Goal: Task Accomplishment & Management: Complete application form

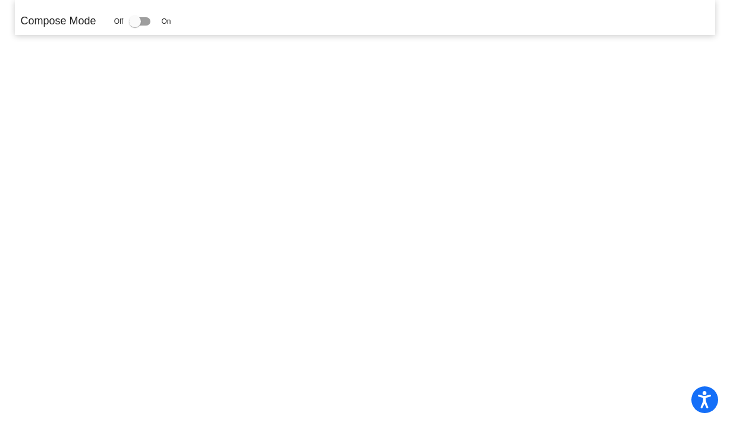
click at [155, 20] on label at bounding box center [142, 21] width 26 height 14
click at [135, 26] on input "checkbox" at bounding box center [134, 26] width 1 height 1
click at [150, 18] on div at bounding box center [139, 21] width 21 height 8
click at [135, 26] on input "checkbox" at bounding box center [134, 26] width 1 height 1
click at [150, 20] on div at bounding box center [139, 21] width 21 height 8
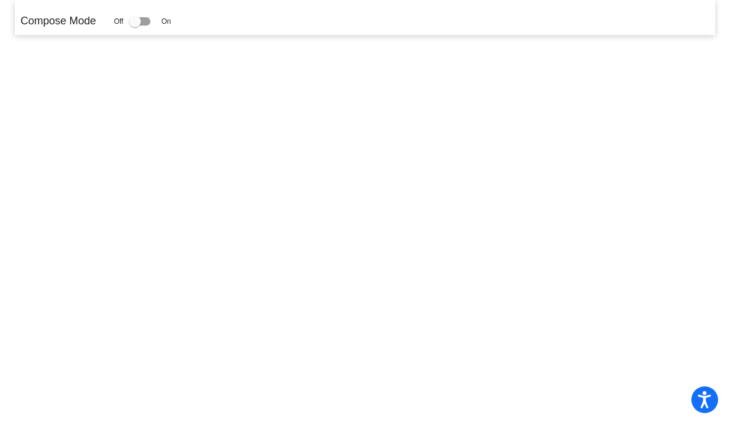
click at [135, 26] on input "checkbox" at bounding box center [134, 26] width 1 height 1
click at [150, 20] on div at bounding box center [139, 21] width 21 height 8
click at [135, 26] on input "checkbox" at bounding box center [134, 26] width 1 height 1
drag, startPoint x: 153, startPoint y: 90, endPoint x: 168, endPoint y: 63, distance: 31.4
click at [153, 91] on mat-sidenav-content "Compose Mode Off On" at bounding box center [365, 212] width 730 height 425
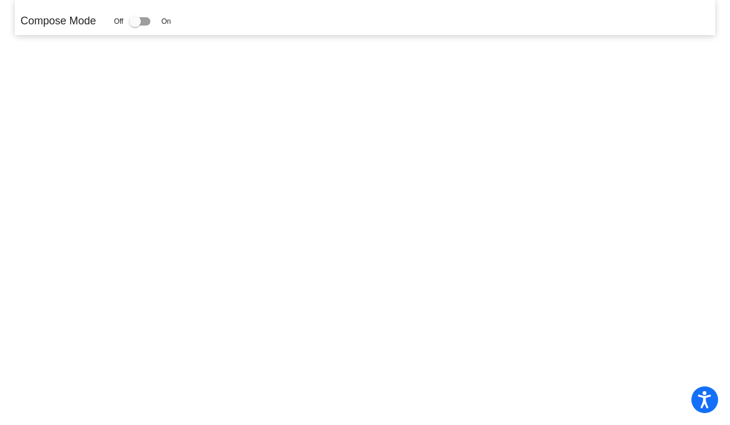
click at [174, 33] on div "Compose Mode Off On" at bounding box center [365, 17] width 701 height 35
click at [149, 20] on div at bounding box center [139, 21] width 21 height 8
click at [135, 26] on input "checkbox" at bounding box center [134, 26] width 1 height 1
click at [149, 20] on div at bounding box center [139, 21] width 21 height 8
click at [135, 26] on input "checkbox" at bounding box center [134, 26] width 1 height 1
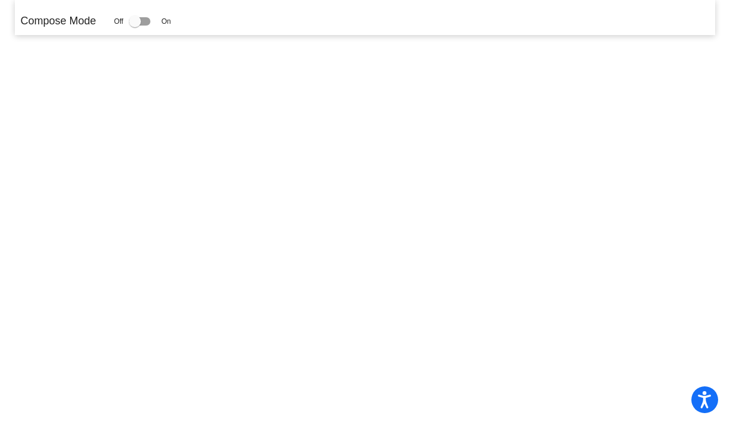
checkbox input "false"
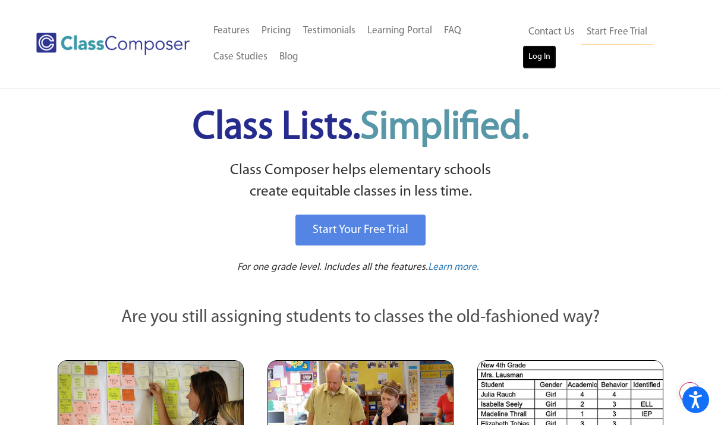
click at [540, 56] on link "Log In" at bounding box center [539, 57] width 34 height 24
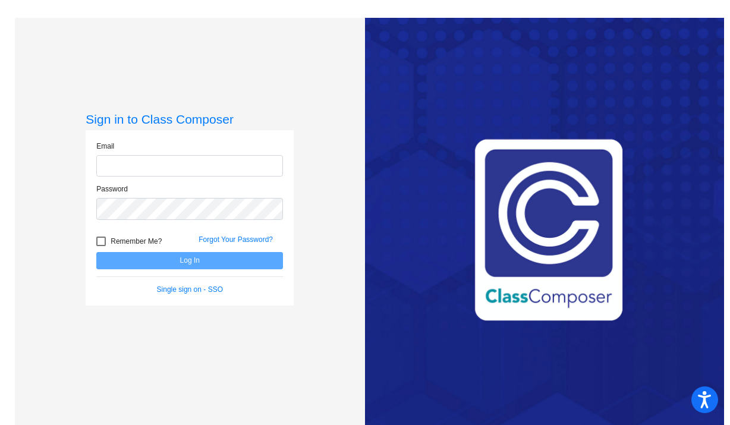
type input "[EMAIL_ADDRESS][DOMAIN_NAME]"
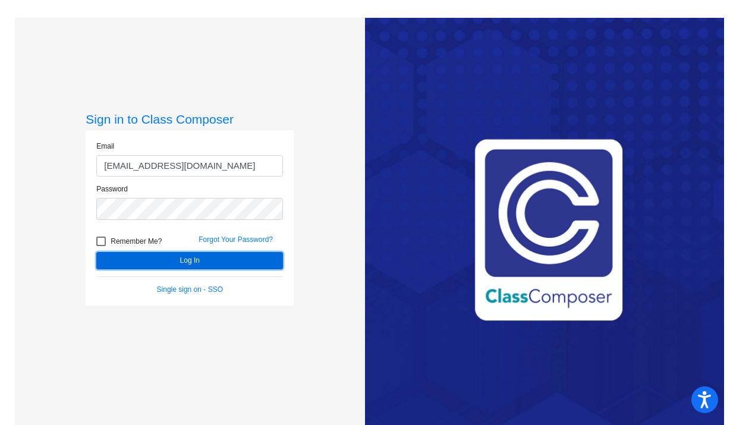
click at [178, 259] on button "Log In" at bounding box center [189, 260] width 187 height 17
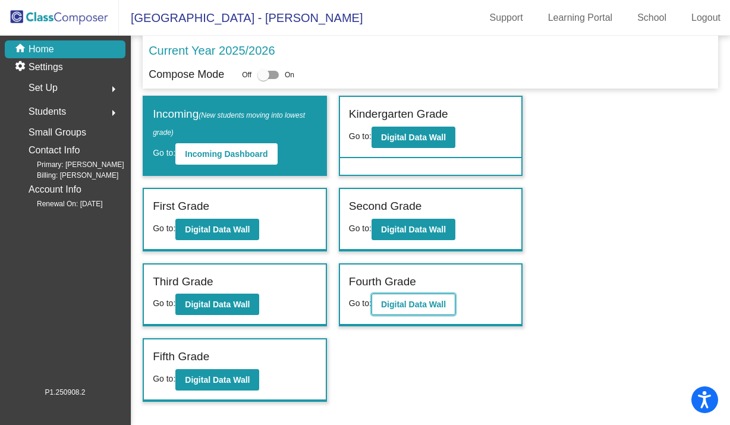
click at [427, 301] on b "Digital Data Wall" at bounding box center [413, 305] width 65 height 10
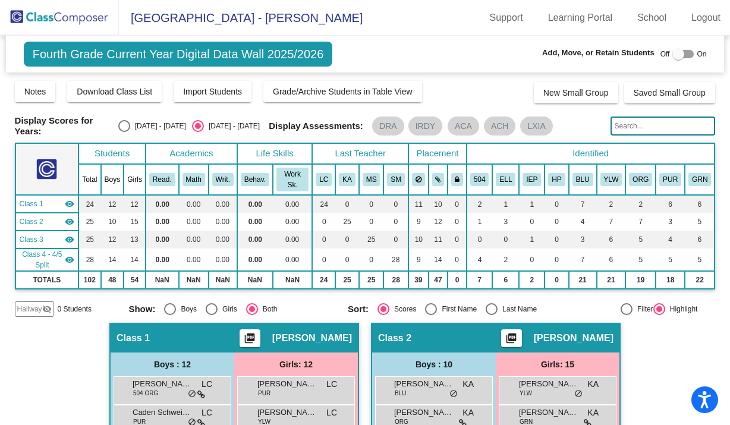
click at [686, 53] on div at bounding box center [682, 54] width 21 height 8
checkbox input "true"
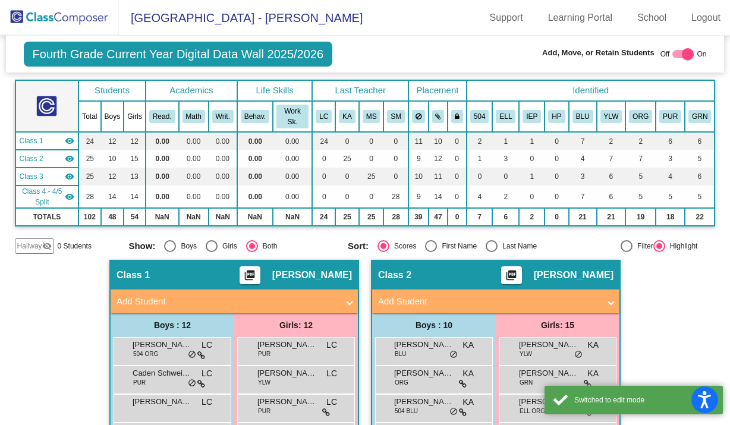
scroll to position [151, 0]
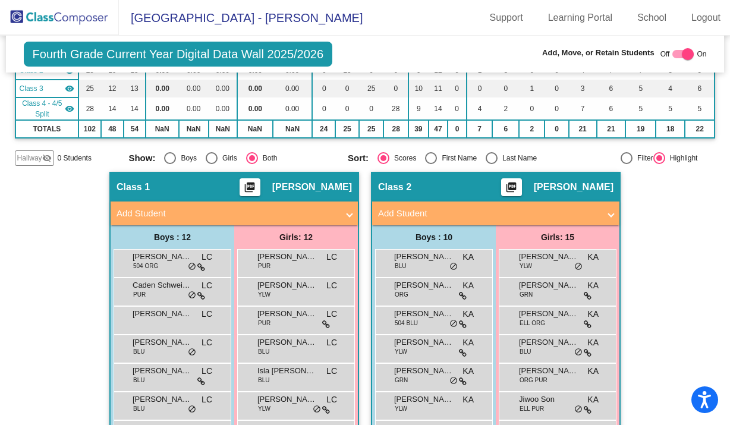
click at [159, 209] on mat-panel-title "Add Student" at bounding box center [226, 214] width 221 height 14
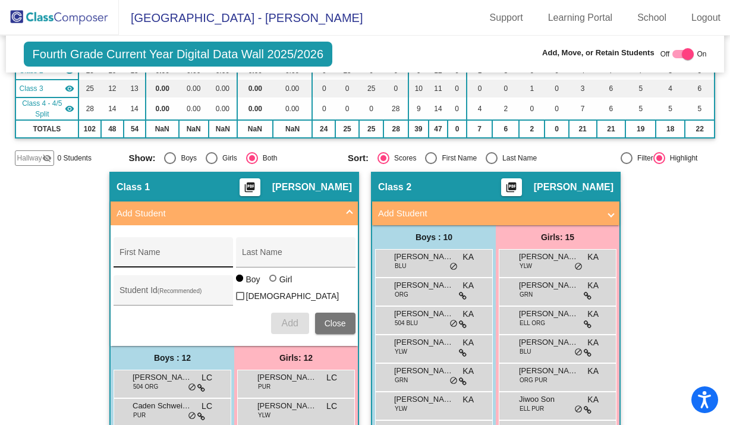
click at [133, 248] on div "First Name" at bounding box center [172, 256] width 107 height 24
type input "Ryan"
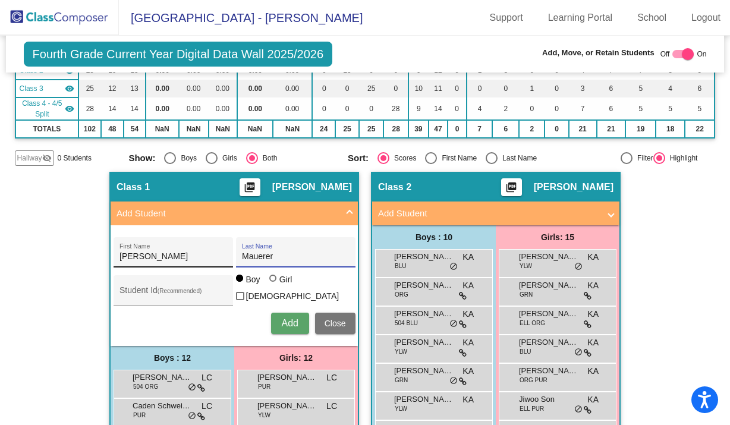
type input "Mauerer"
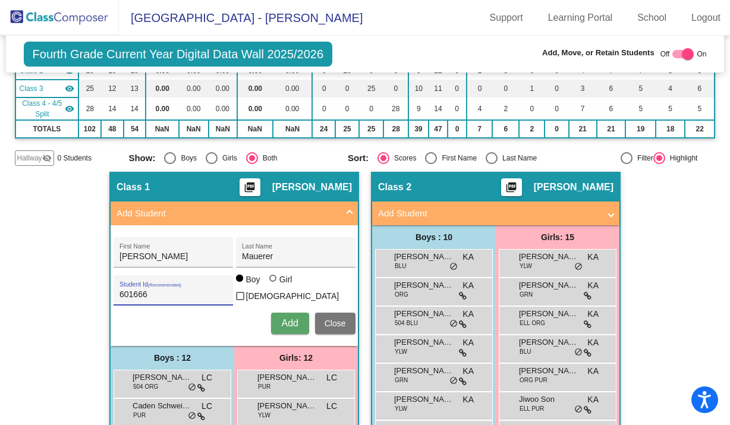
type input "601666"
click at [275, 315] on button "Add" at bounding box center [290, 323] width 38 height 21
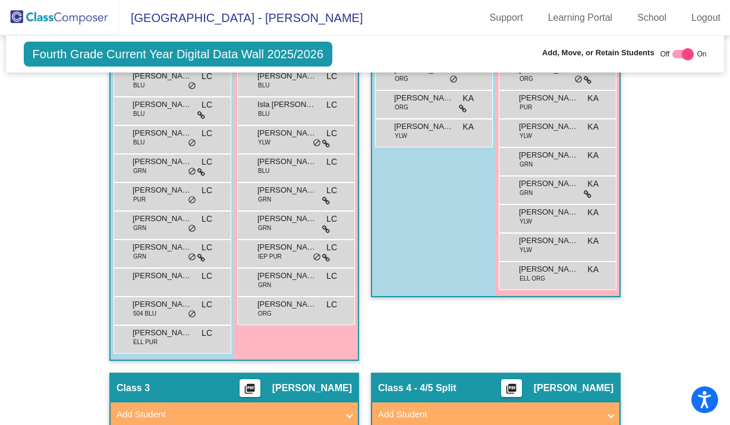
scroll to position [548, 0]
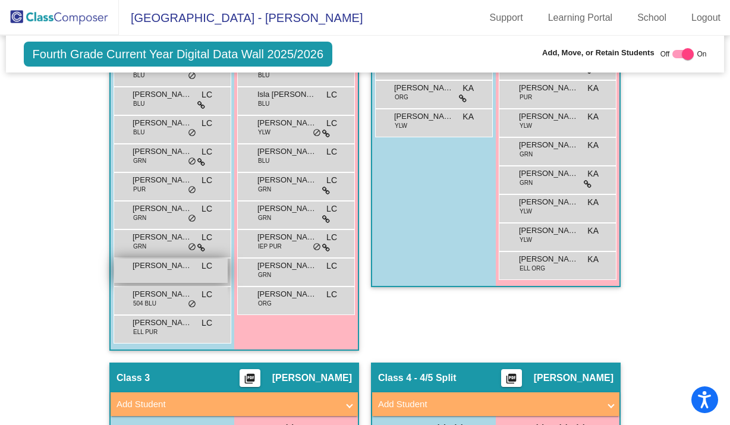
click at [177, 266] on span "Ryan Mauerer" at bounding box center [162, 266] width 59 height 12
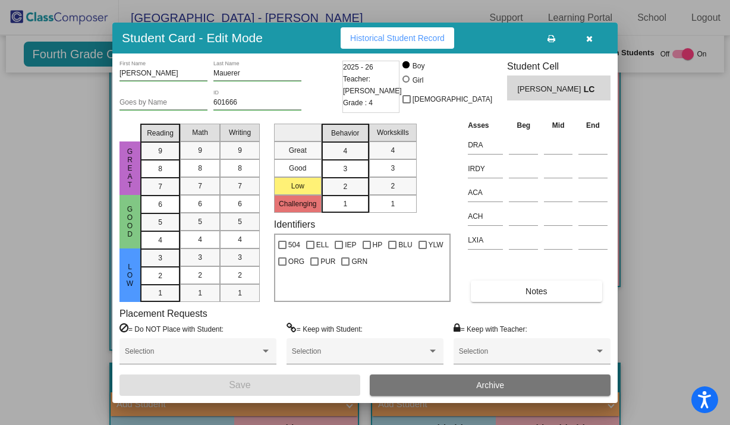
click at [591, 34] on icon "button" at bounding box center [589, 38] width 7 height 8
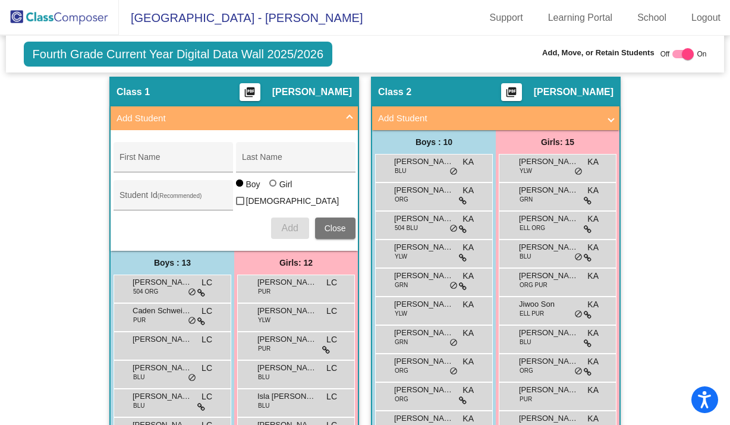
scroll to position [256, 0]
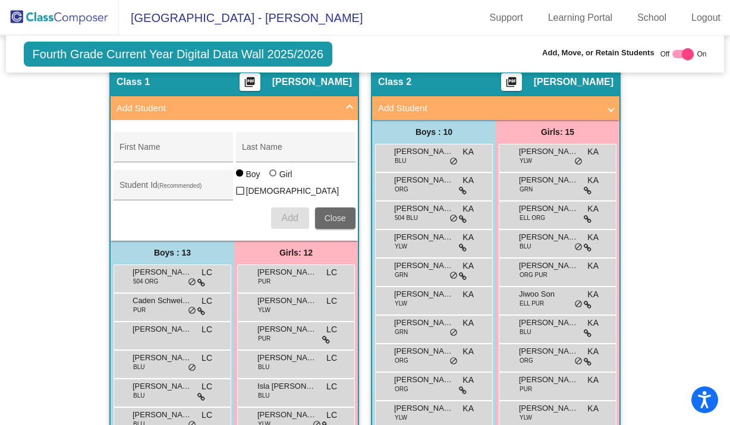
click at [333, 213] on span "Close" at bounding box center [334, 218] width 21 height 10
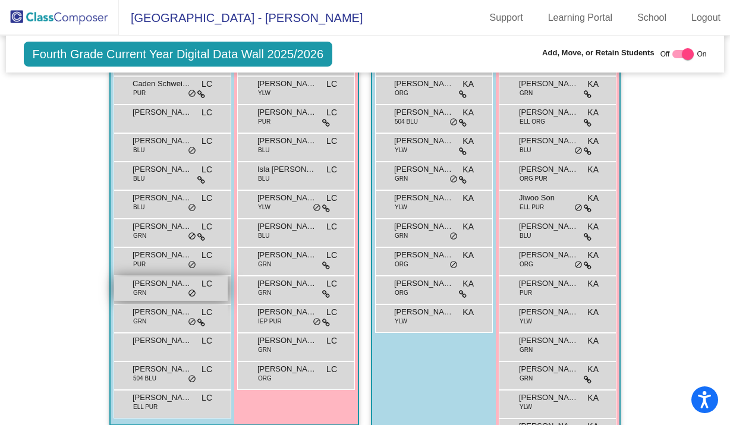
scroll to position [351, 0]
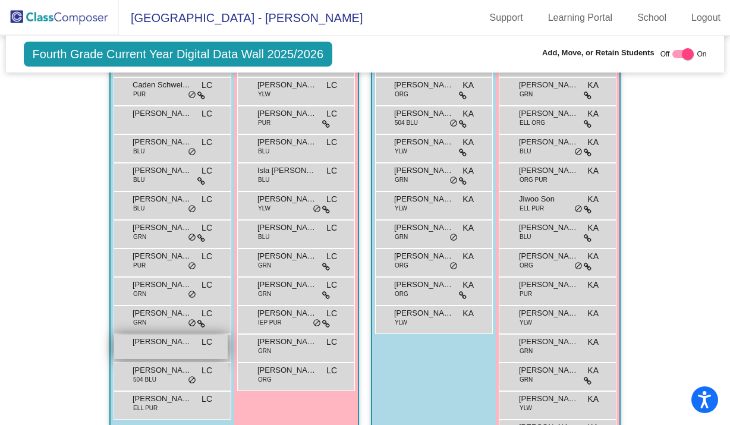
click at [172, 346] on div "Ryan Mauerer LC lock do_not_disturb_alt" at bounding box center [171, 347] width 114 height 24
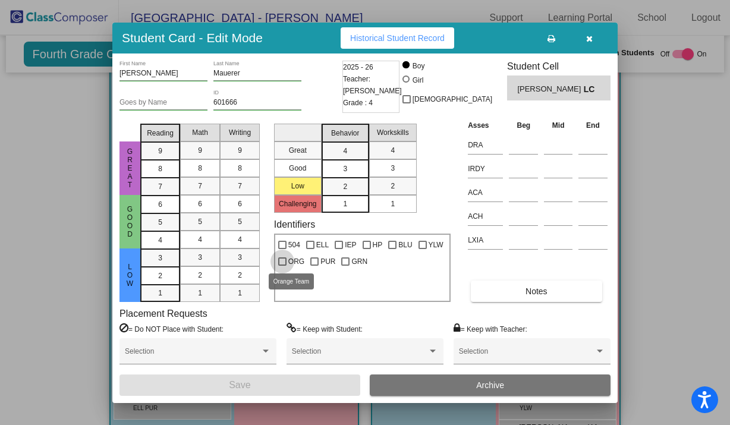
click at [283, 261] on div at bounding box center [282, 261] width 8 height 8
click at [282, 266] on input "ORG" at bounding box center [282, 266] width 1 height 1
checkbox input "true"
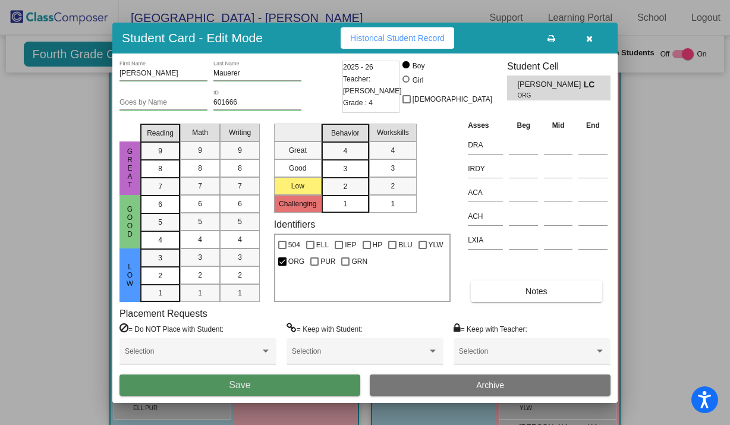
click at [279, 386] on button "Save" at bounding box center [239, 384] width 241 height 21
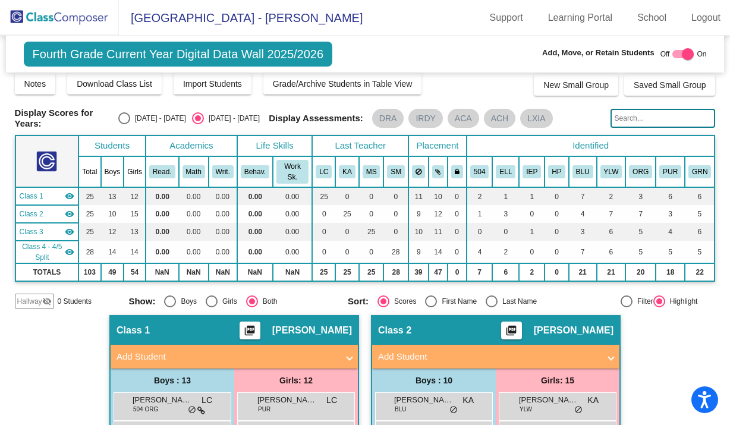
scroll to position [0, 0]
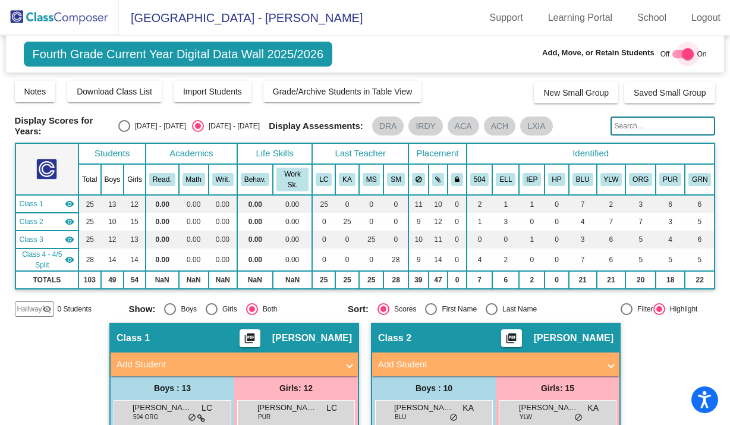
click at [672, 51] on div at bounding box center [682, 54] width 21 height 8
checkbox input "false"
